Goal: Transaction & Acquisition: Subscribe to service/newsletter

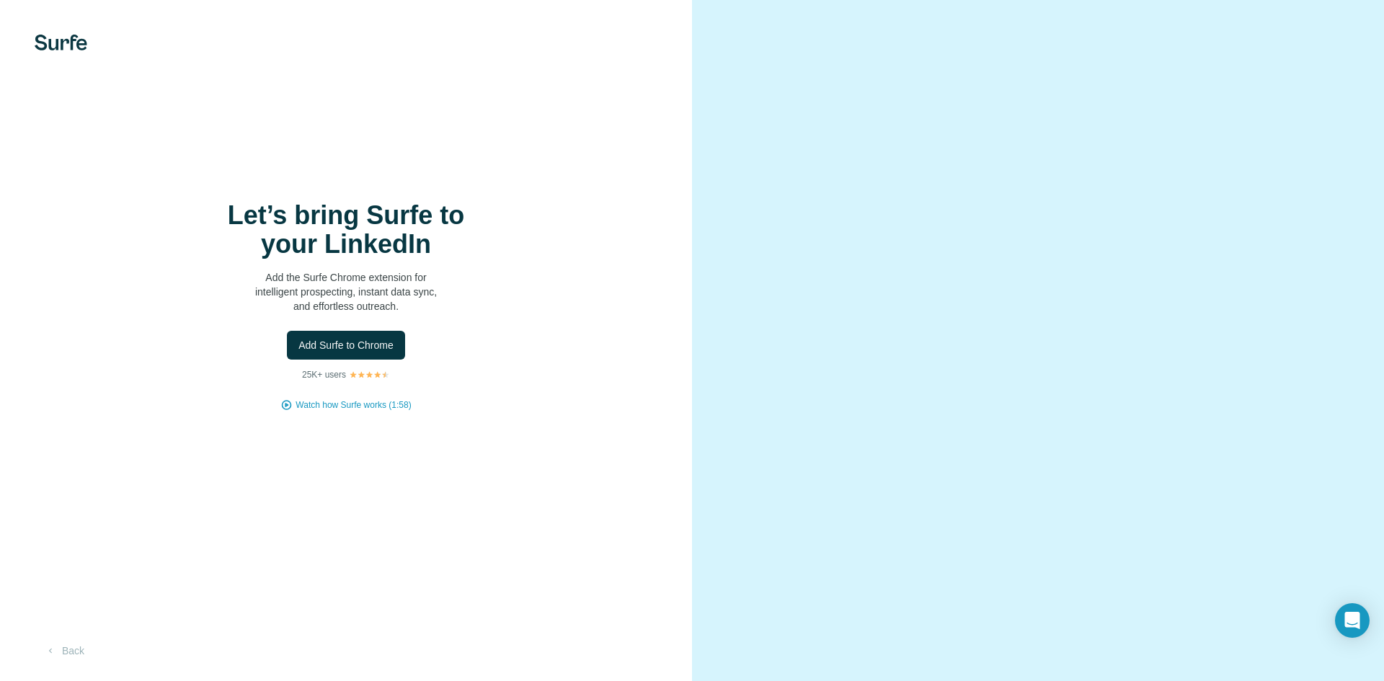
click at [69, 32] on div "Let’s bring Surfe to your LinkedIn Add the Surfe Chrome extension for intellige…" at bounding box center [346, 340] width 692 height 681
click at [66, 40] on img at bounding box center [61, 43] width 53 height 16
click at [311, 343] on span "Add Surfe to Chrome" at bounding box center [345, 345] width 95 height 14
click at [374, 407] on span "Watch how Surfe works (1:58)" at bounding box center [353, 405] width 115 height 13
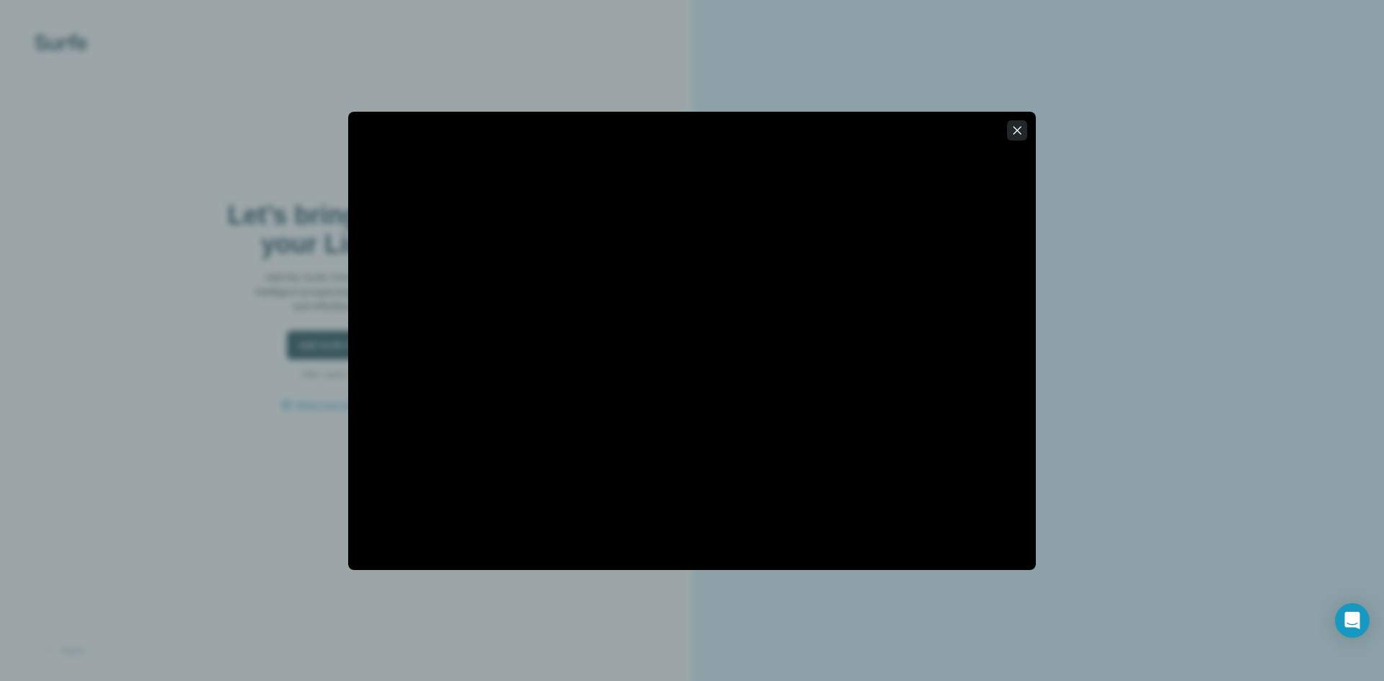
click at [1016, 130] on icon "button" at bounding box center [1018, 130] width 8 height 8
